Goal: Task Accomplishment & Management: Use online tool/utility

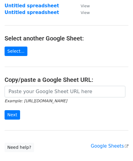
scroll to position [61, 0]
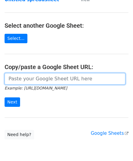
click at [29, 79] on input "url" at bounding box center [65, 79] width 121 height 12
paste input "[URL][DOMAIN_NAME]"
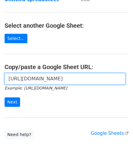
scroll to position [0, 135]
type input "[URL][DOMAIN_NAME]"
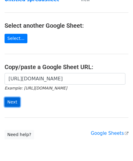
click at [14, 100] on input "Next" at bounding box center [13, 101] width 16 height 9
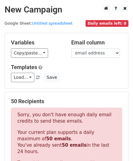
scroll to position [205, 0]
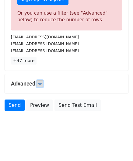
click at [40, 82] on icon at bounding box center [40, 84] width 4 height 4
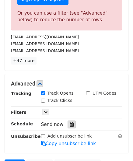
click at [70, 122] on icon at bounding box center [72, 124] width 4 height 4
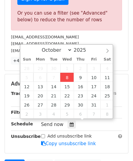
type input "2025-10-08 12:00"
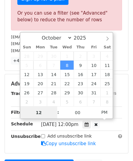
scroll to position [0, 0]
paste input "6"
type input "6"
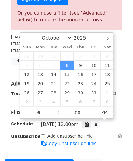
type input "2025-10-08 18:00"
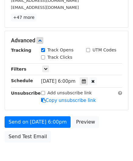
scroll to position [279, 0]
